Goal: Transaction & Acquisition: Purchase product/service

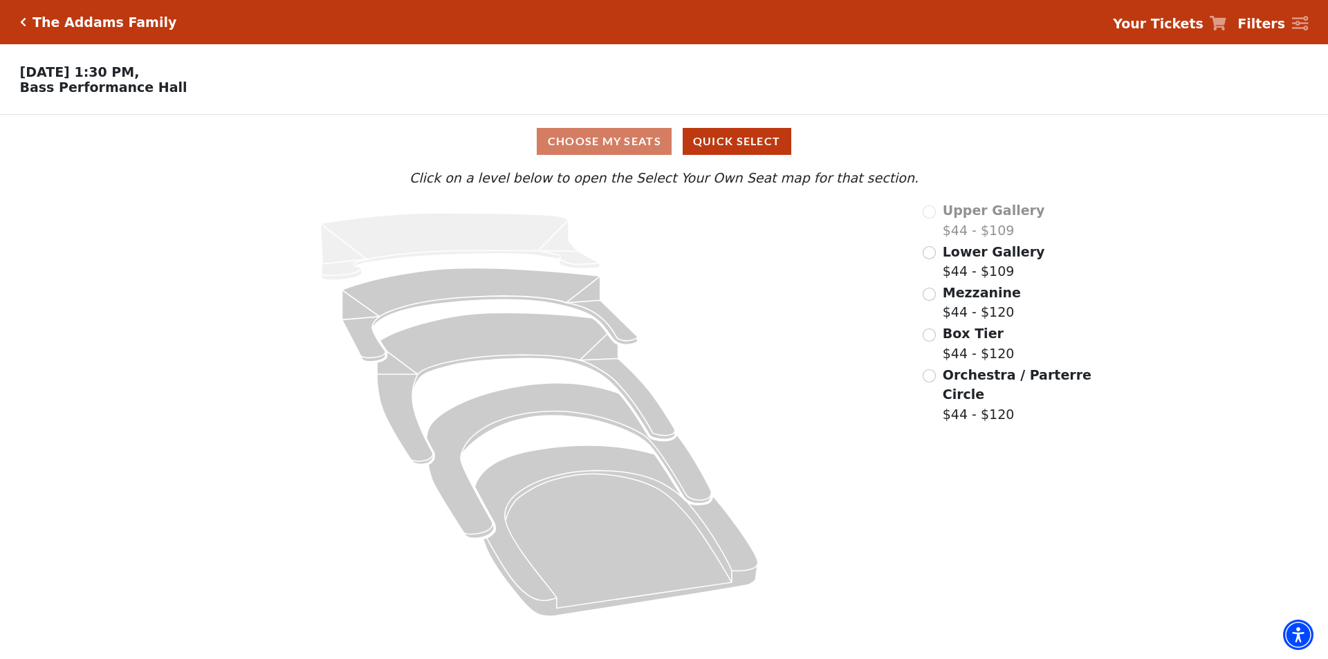
click at [938, 261] on div "Lower Gallery $44 - $109" at bounding box center [1008, 261] width 171 height 39
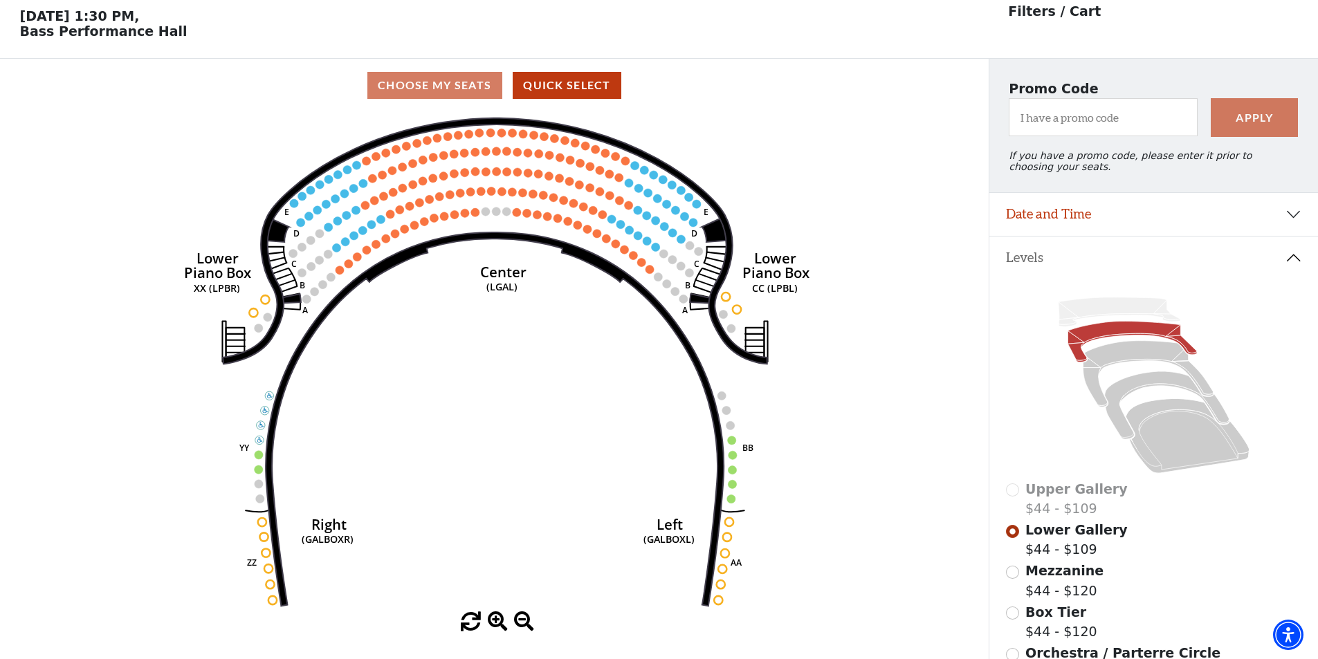
scroll to position [64, 0]
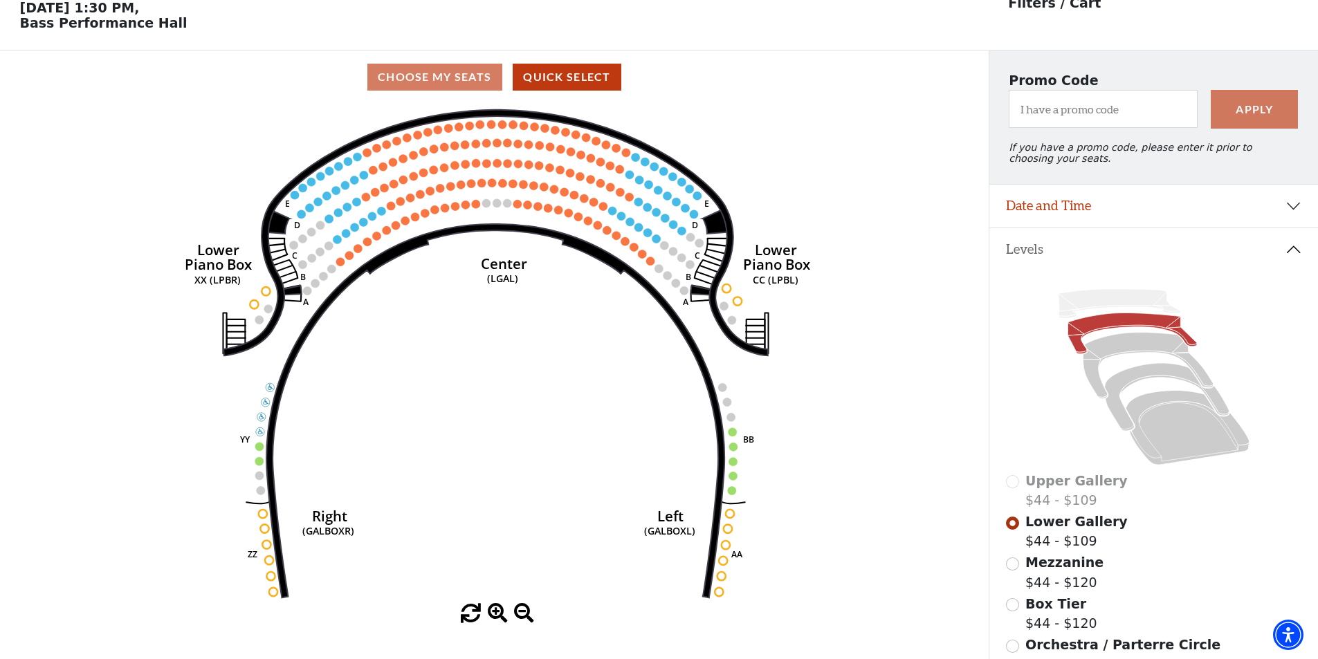
click at [678, 187] on use "Seat Selected" at bounding box center [682, 182] width 10 height 10
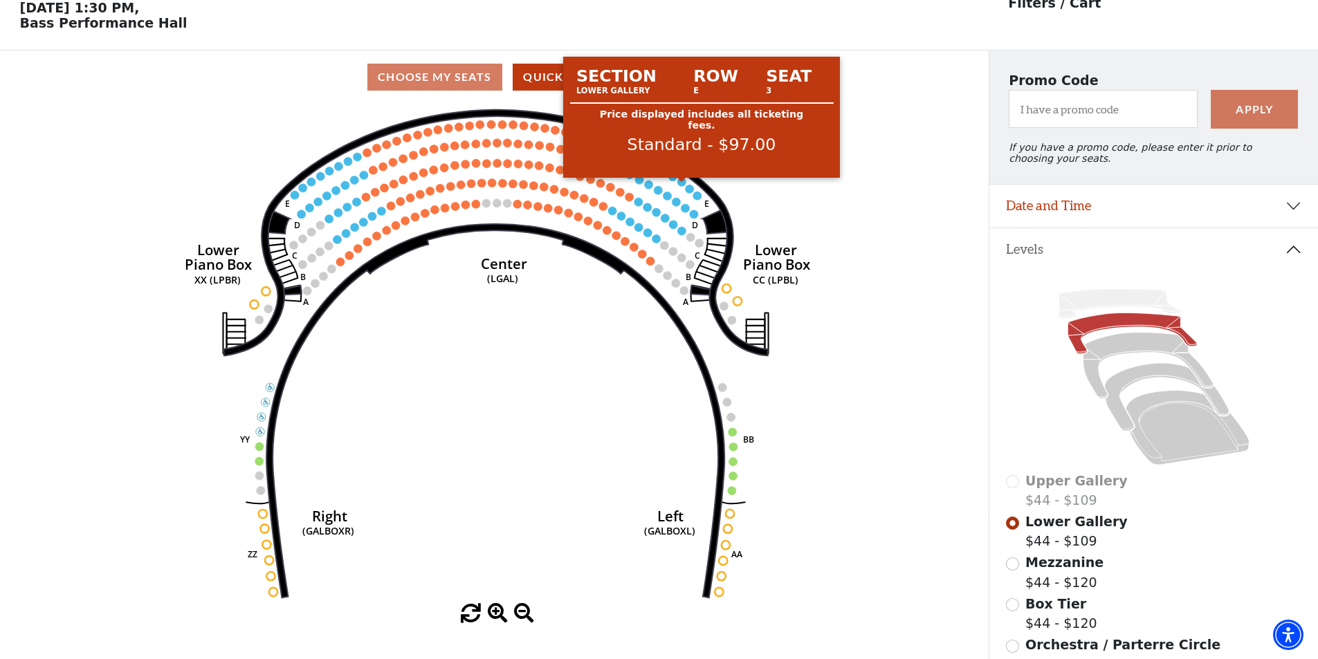
click at [682, 186] on circle at bounding box center [682, 182] width 8 height 8
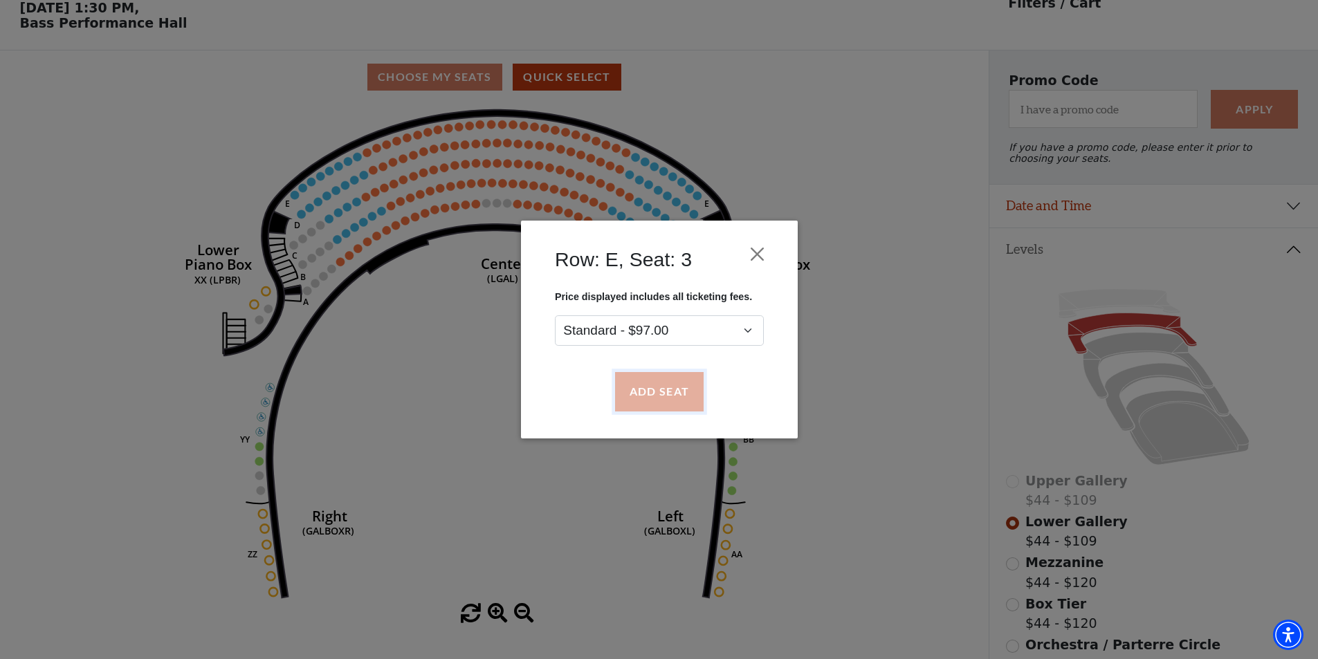
click at [670, 392] on button "Add Seat" at bounding box center [658, 392] width 89 height 39
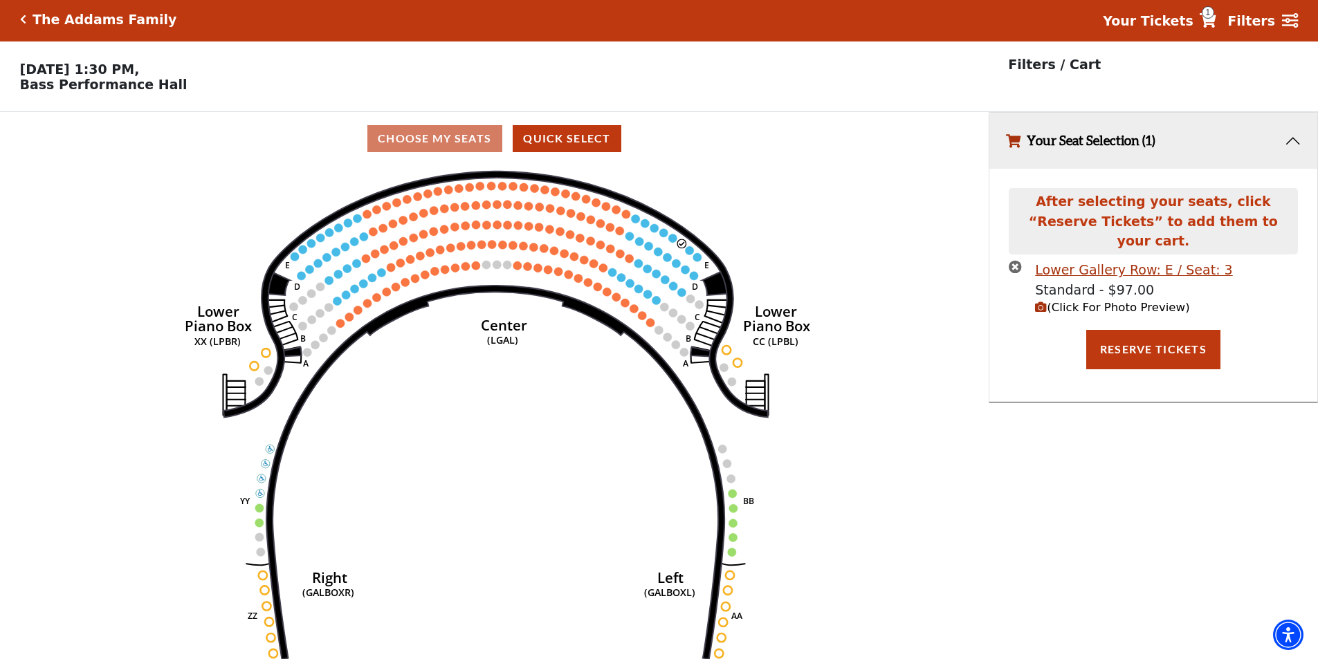
scroll to position [0, 0]
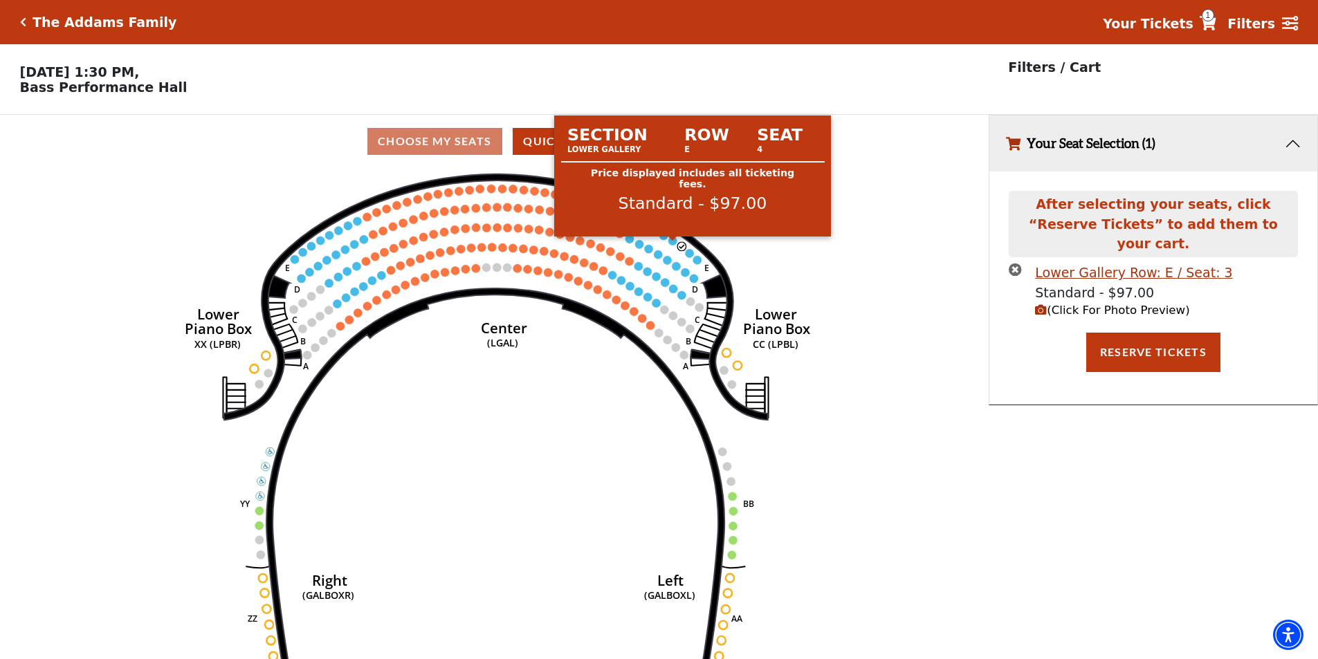
click at [674, 245] on circle at bounding box center [673, 241] width 8 height 8
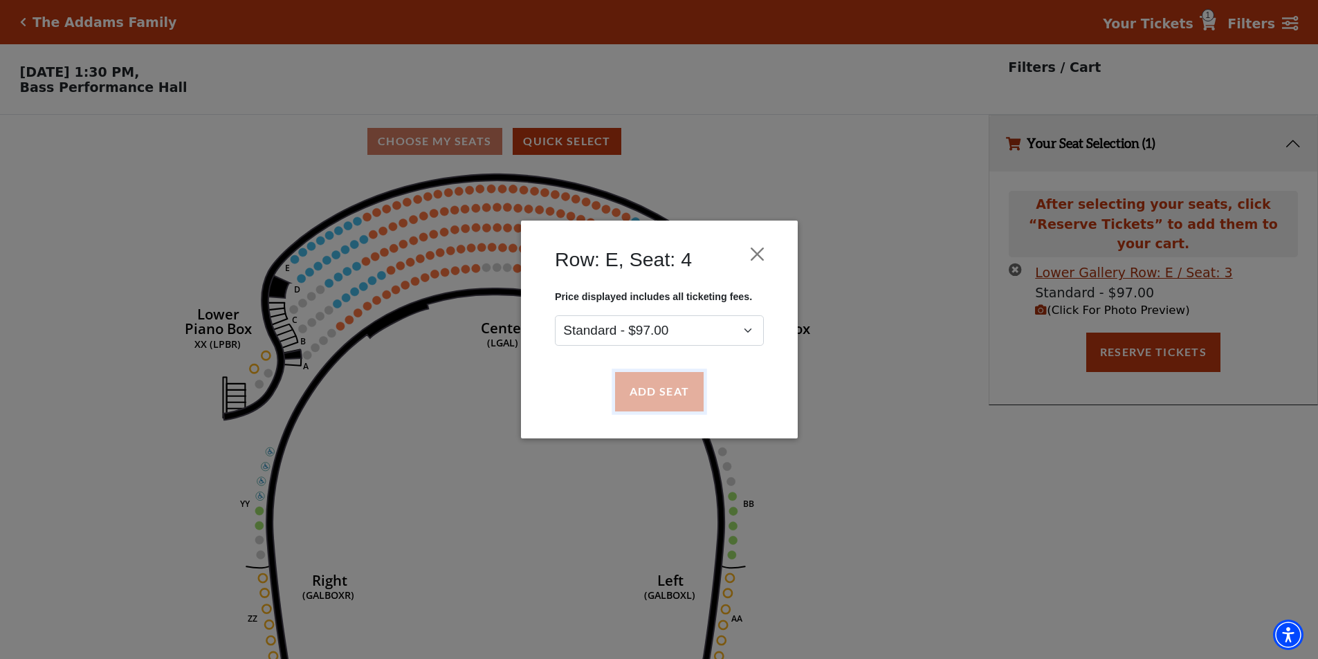
click at [666, 387] on button "Add Seat" at bounding box center [658, 392] width 89 height 39
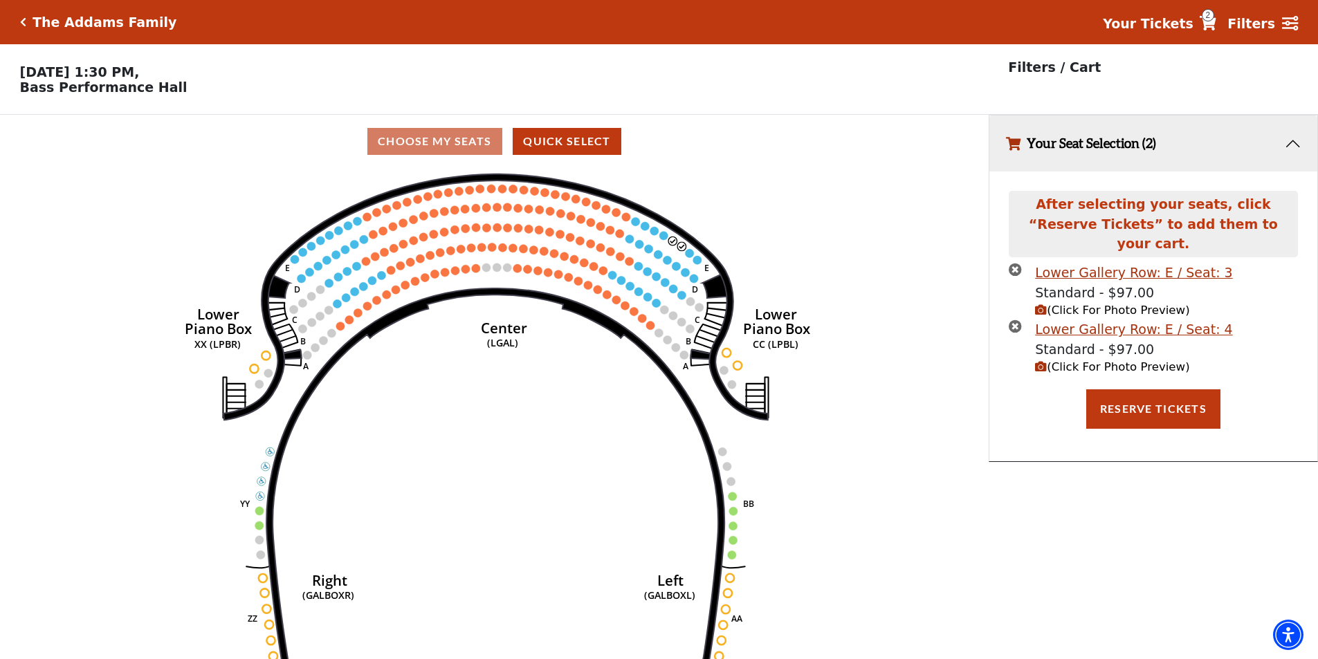
click at [665, 239] on circle at bounding box center [664, 235] width 8 height 8
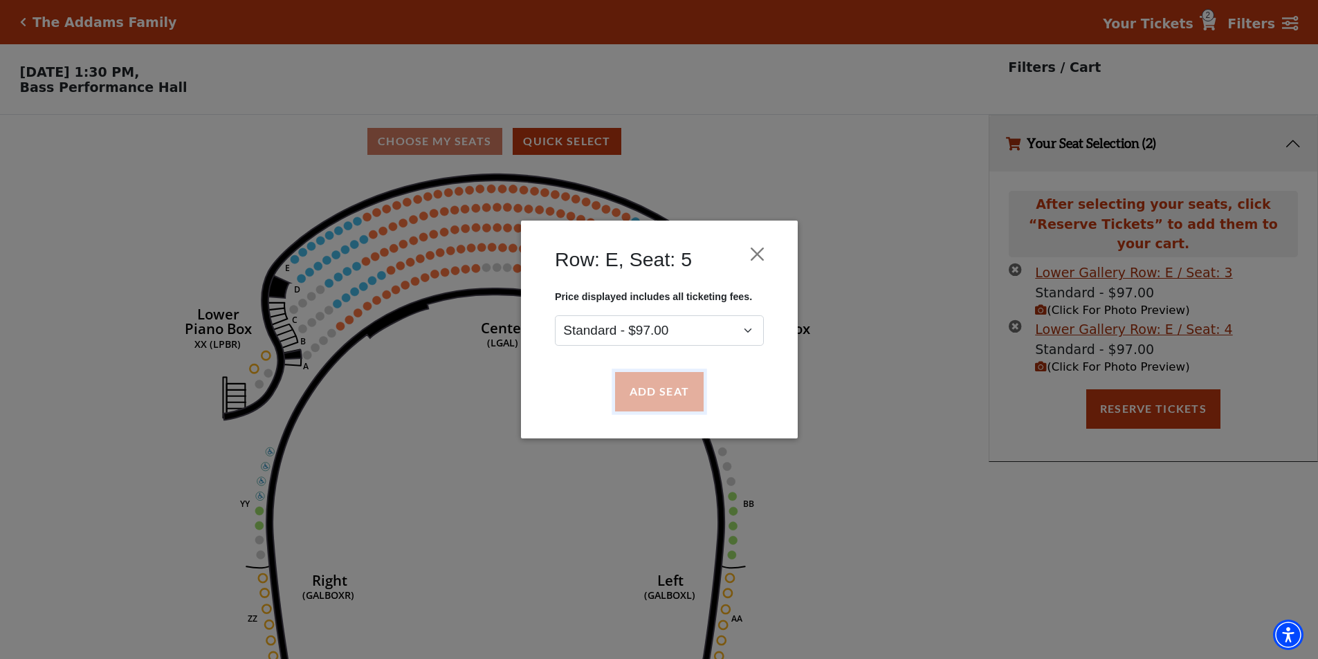
click at [683, 392] on button "Add Seat" at bounding box center [658, 392] width 89 height 39
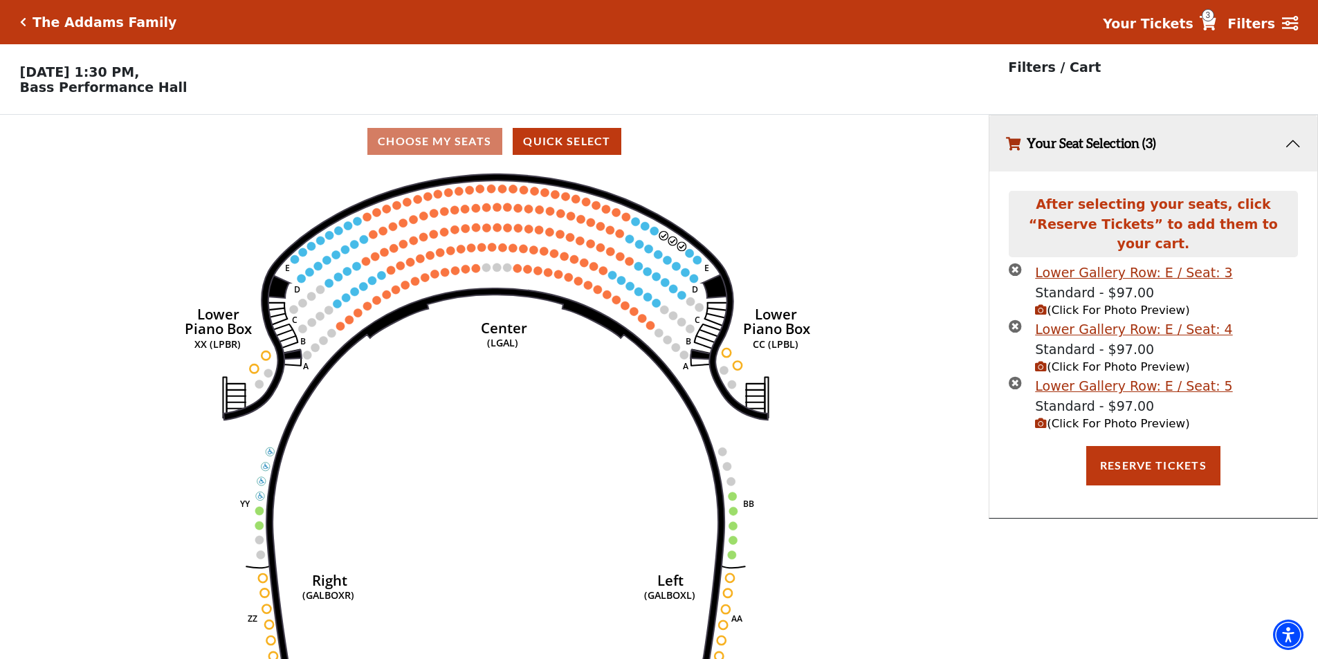
click at [655, 235] on circle at bounding box center [654, 231] width 8 height 8
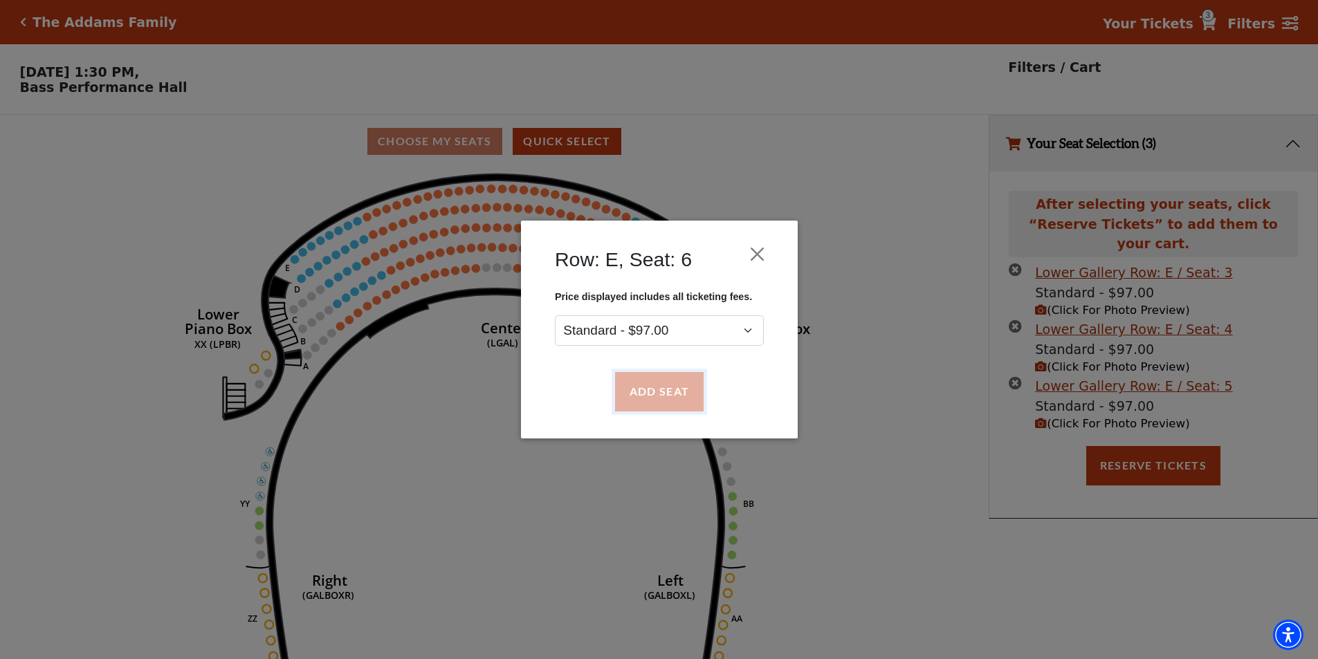
click at [688, 387] on button "Add Seat" at bounding box center [658, 392] width 89 height 39
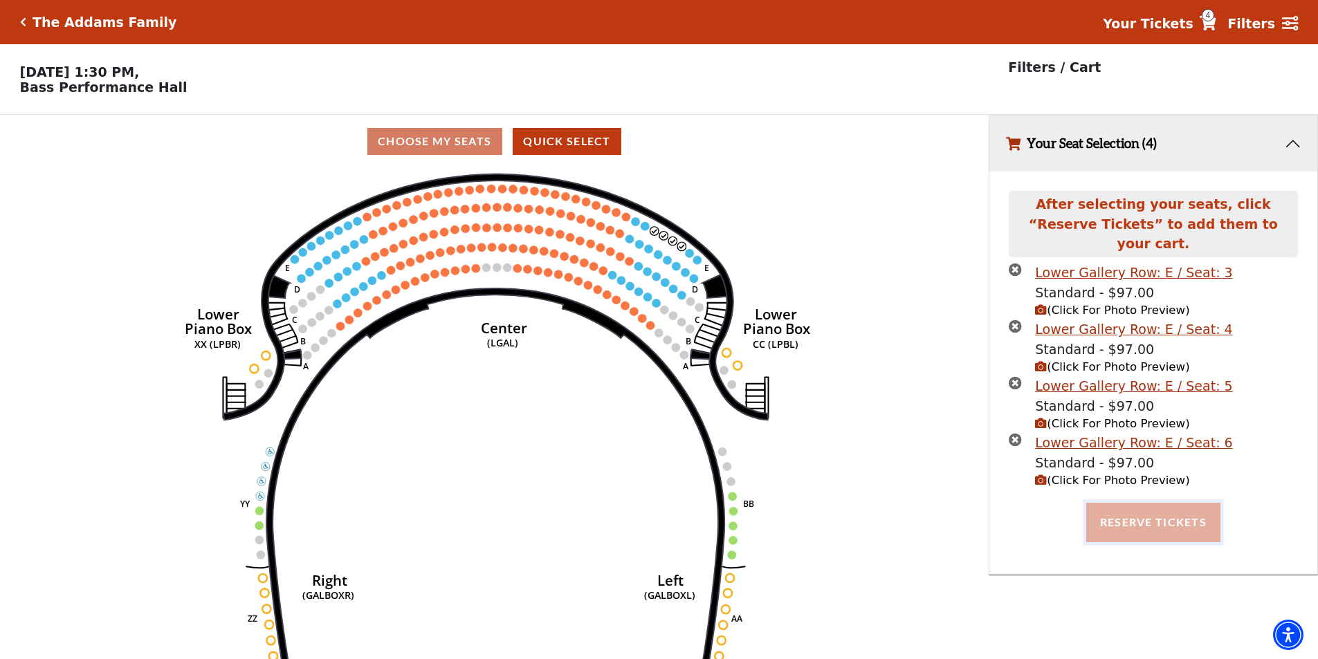
click at [1165, 515] on button "Reserve Tickets" at bounding box center [1153, 522] width 134 height 39
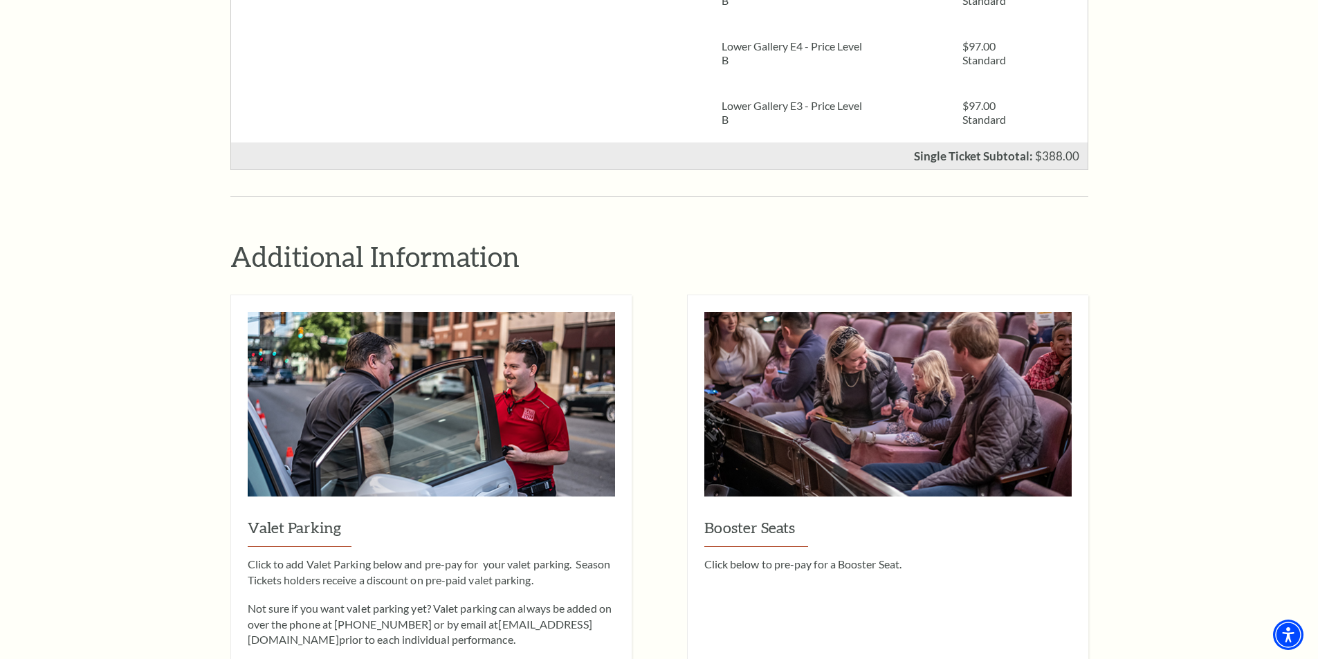
scroll to position [554, 0]
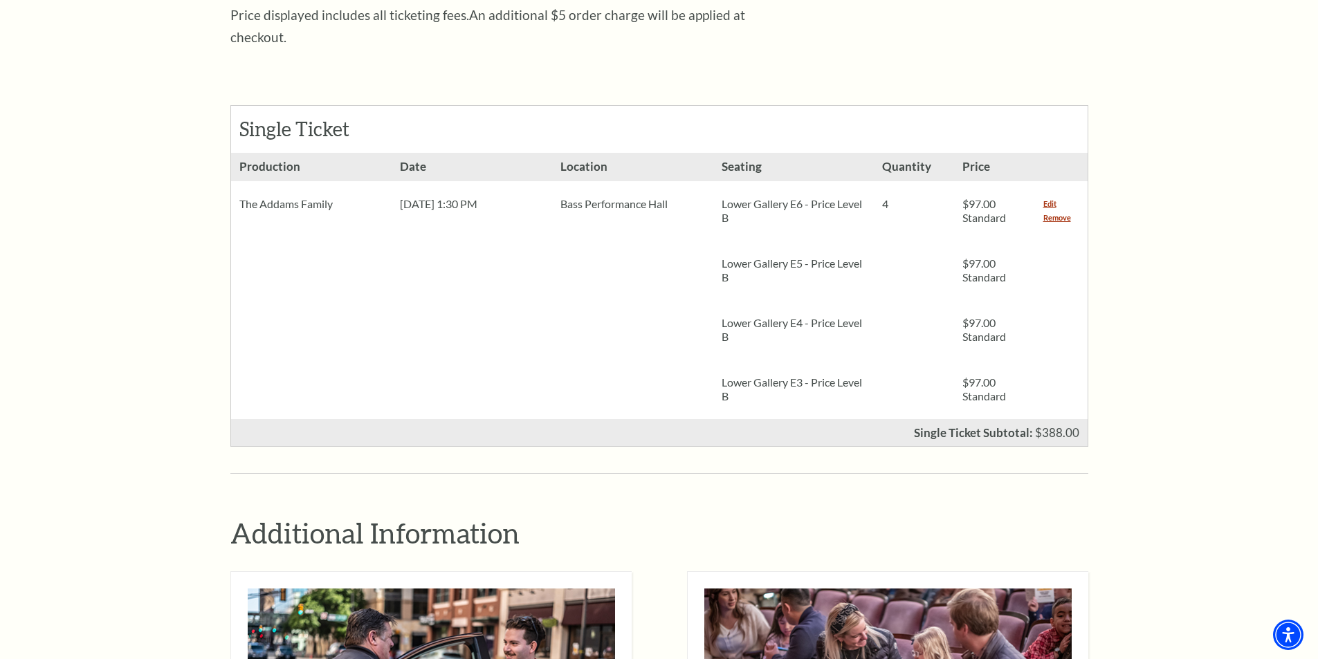
drag, startPoint x: 1052, startPoint y: 196, endPoint x: 88, endPoint y: 303, distance: 969.7
click at [1052, 211] on link "Remove" at bounding box center [1057, 218] width 28 height 14
